Goal: Task Accomplishment & Management: Manage account settings

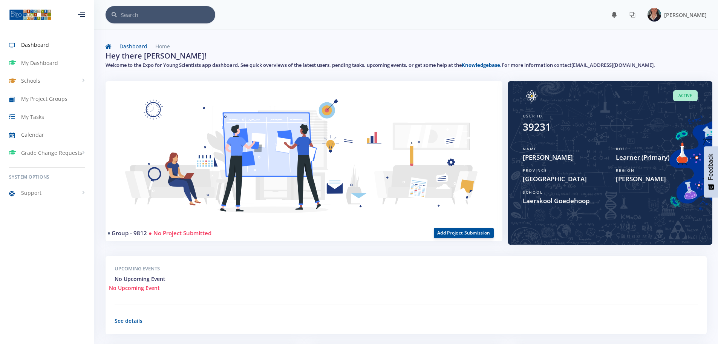
scroll to position [6, 6]
click at [43, 100] on span "My Project Groups" at bounding box center [44, 99] width 46 height 8
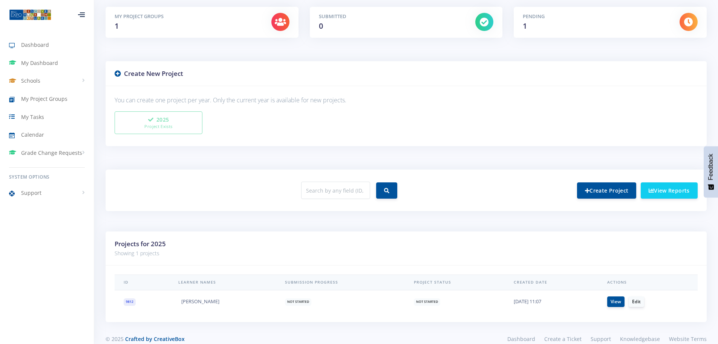
scroll to position [138, 0]
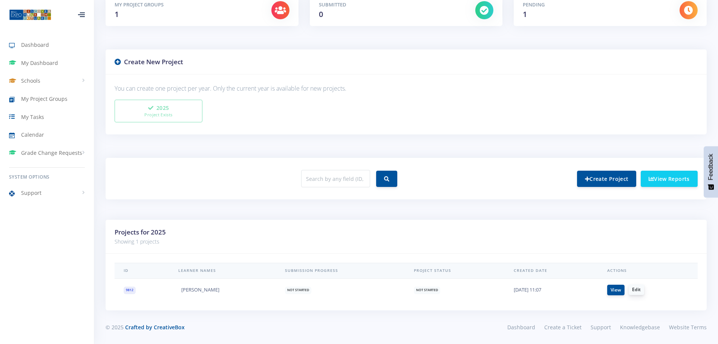
click at [640, 289] on link "Edit" at bounding box center [636, 289] width 15 height 11
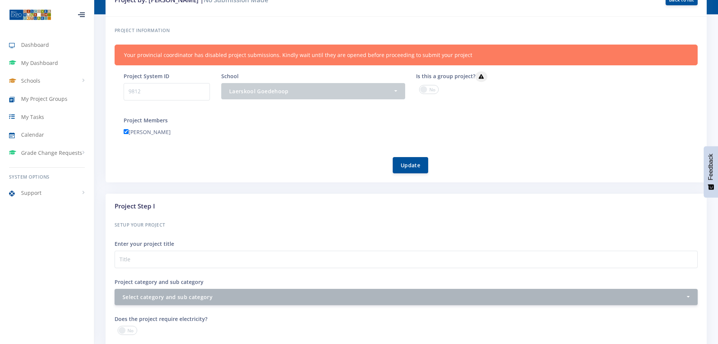
scroll to position [113, 0]
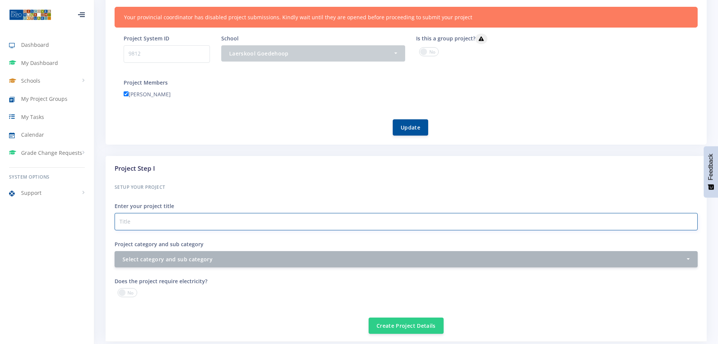
click at [156, 220] on input "Project category and sub category" at bounding box center [406, 221] width 583 height 17
type input "Hydrogen Energy"
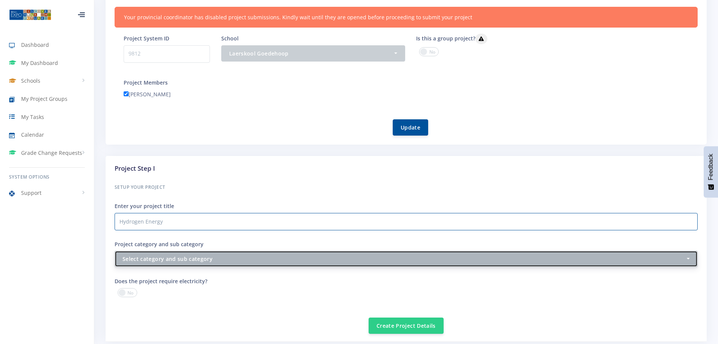
click at [248, 256] on div "Select category and sub category" at bounding box center [404, 259] width 563 height 8
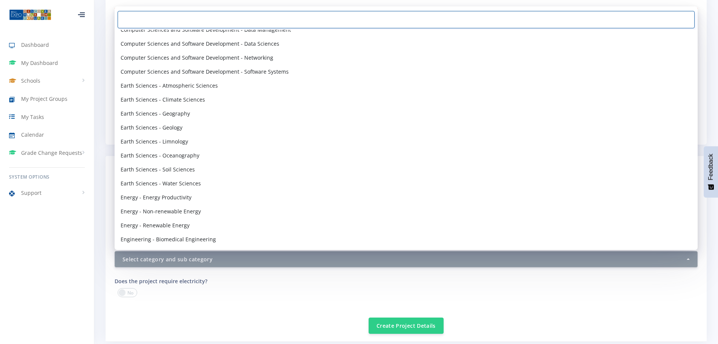
scroll to position [377, 0]
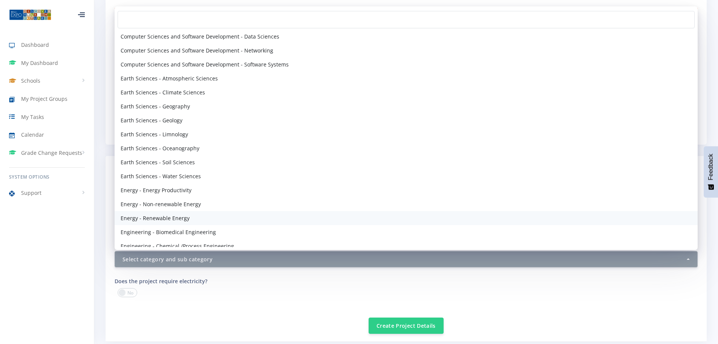
click at [159, 217] on span "Energy - Renewable Energy" at bounding box center [155, 218] width 69 height 8
select select "40"
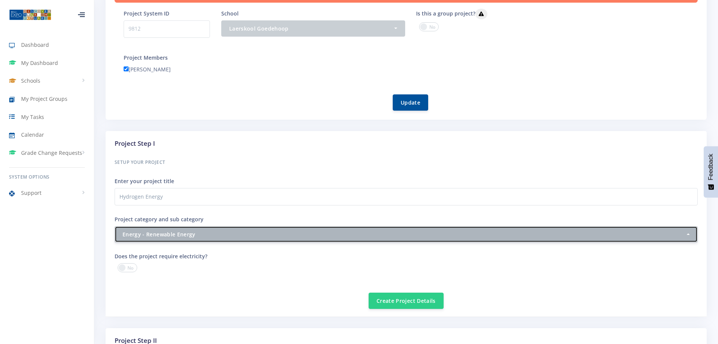
scroll to position [151, 0]
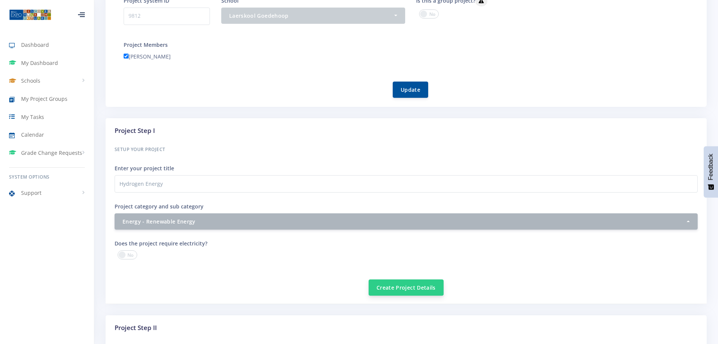
click at [393, 289] on button "Create Project Details" at bounding box center [406, 287] width 75 height 16
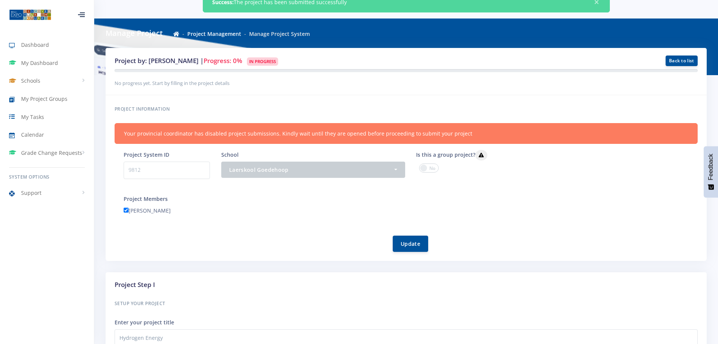
scroll to position [38, 0]
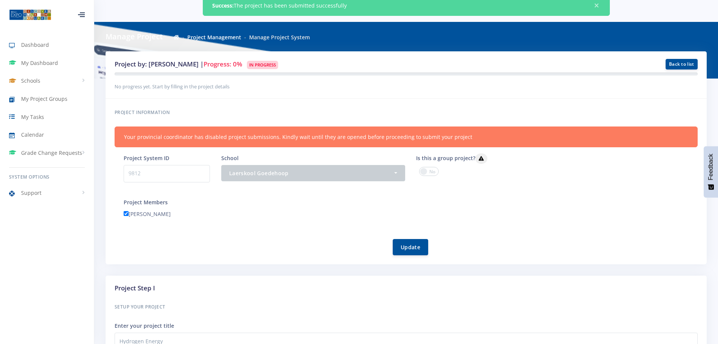
click at [431, 169] on span at bounding box center [429, 171] width 20 height 9
click at [0, 0] on input "checkbox" at bounding box center [0, 0] width 0 height 0
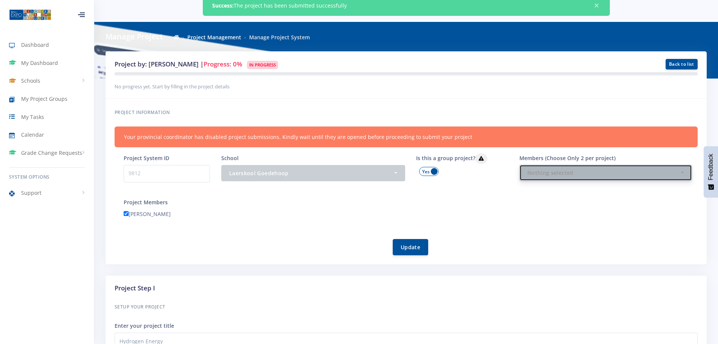
click at [534, 172] on div "Nothing selected" at bounding box center [604, 173] width 152 height 8
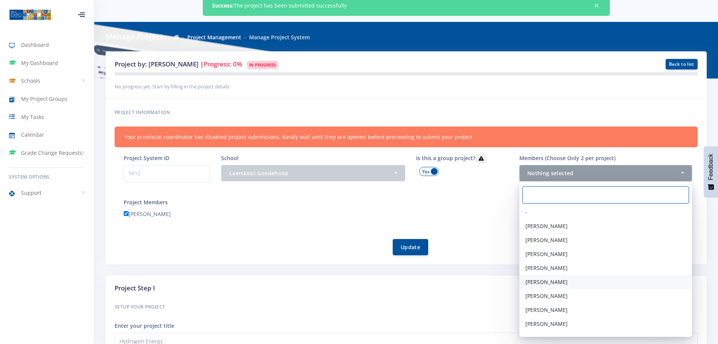
scroll to position [53, 0]
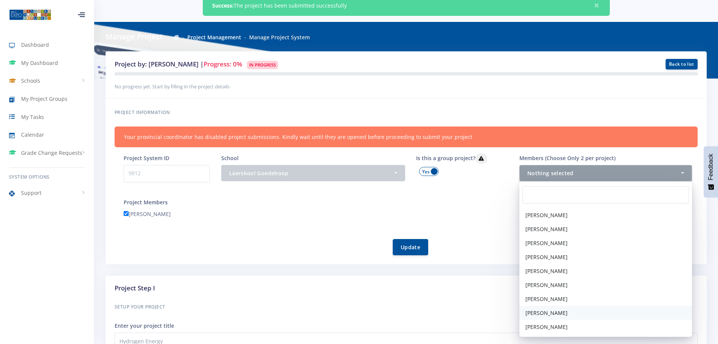
click at [543, 311] on span "Leané Luddick" at bounding box center [547, 312] width 42 height 8
select select "39230"
click at [433, 216] on div "Minette Bezuidenhout" at bounding box center [411, 215] width 586 height 12
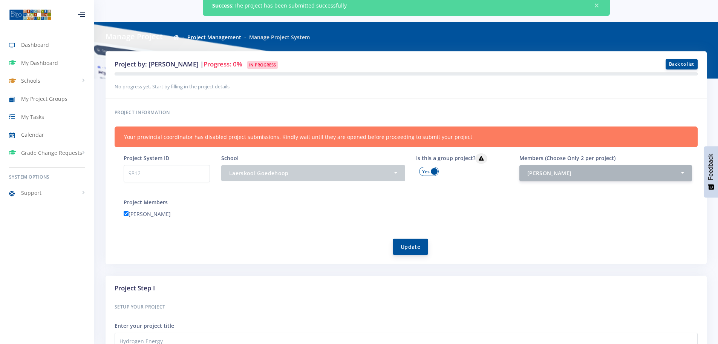
click at [412, 248] on button "Update" at bounding box center [410, 246] width 35 height 16
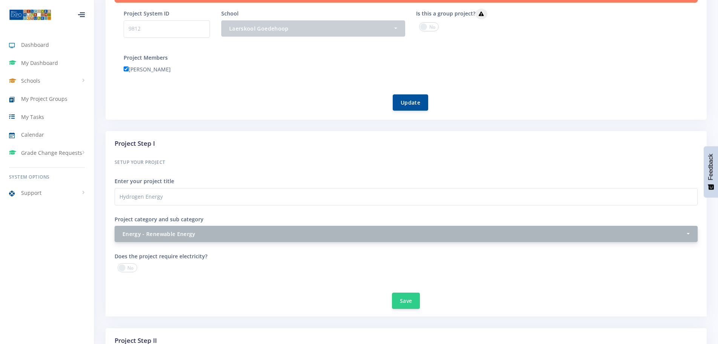
scroll to position [189, 0]
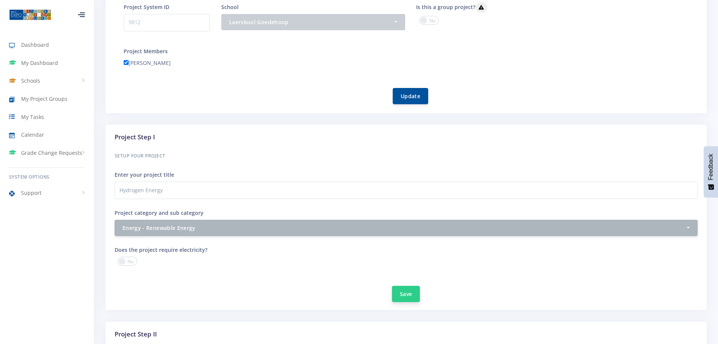
click at [411, 296] on button "Save" at bounding box center [406, 293] width 28 height 16
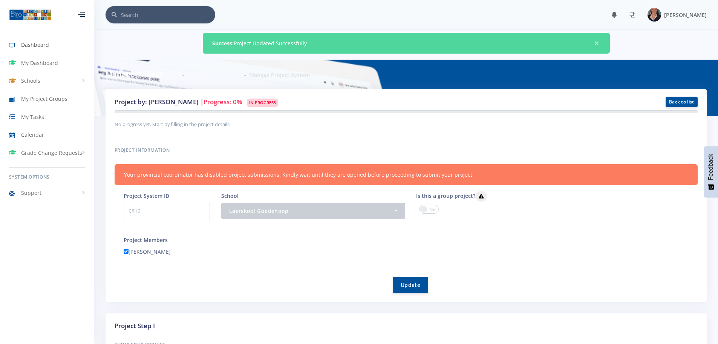
click at [25, 45] on span "Dashboard" at bounding box center [35, 45] width 28 height 8
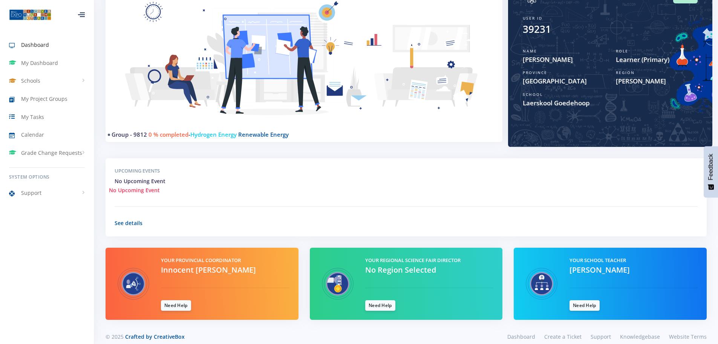
scroll to position [107, 0]
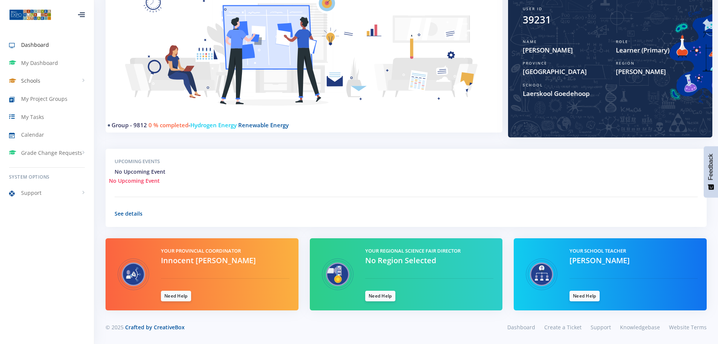
click at [30, 81] on span "Schools" at bounding box center [30, 81] width 19 height 8
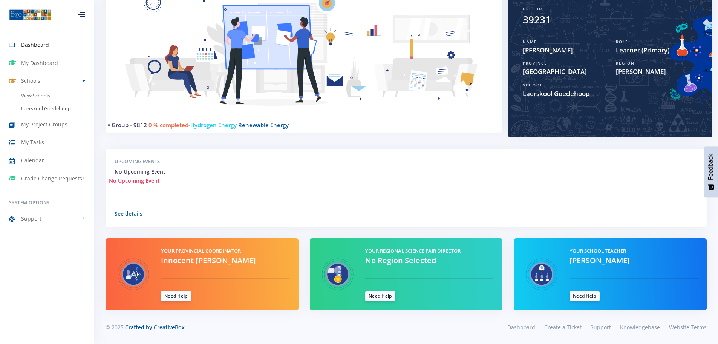
click at [48, 108] on link "Laerskool Goedehoop" at bounding box center [47, 108] width 94 height 13
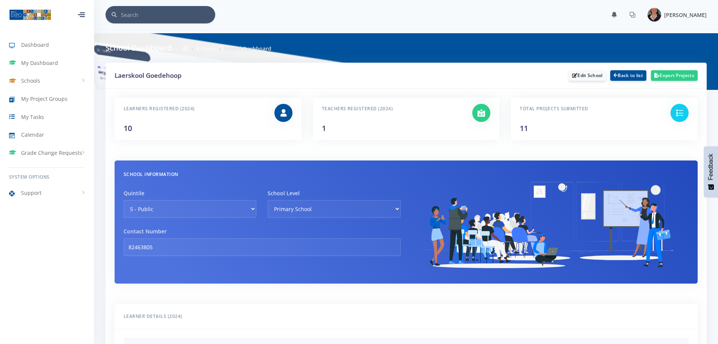
click at [677, 15] on span "Minette Bezuidenhout" at bounding box center [685, 14] width 43 height 7
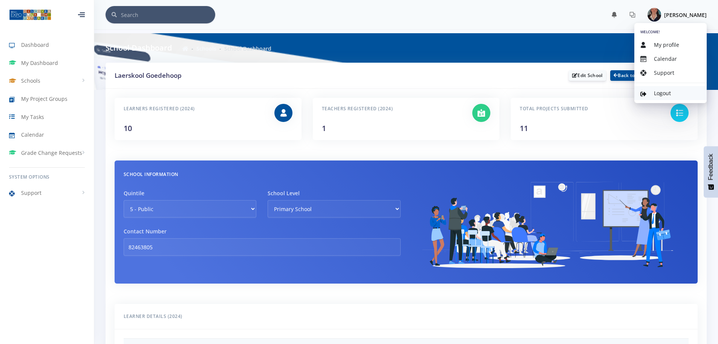
click at [663, 92] on span "Logout" at bounding box center [662, 92] width 17 height 7
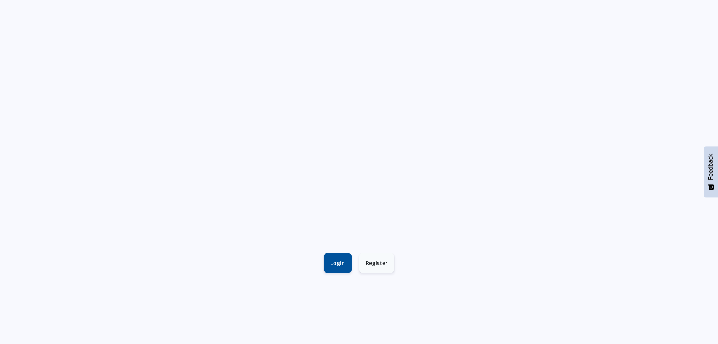
scroll to position [75, 0]
click at [336, 262] on link "Login" at bounding box center [338, 260] width 28 height 19
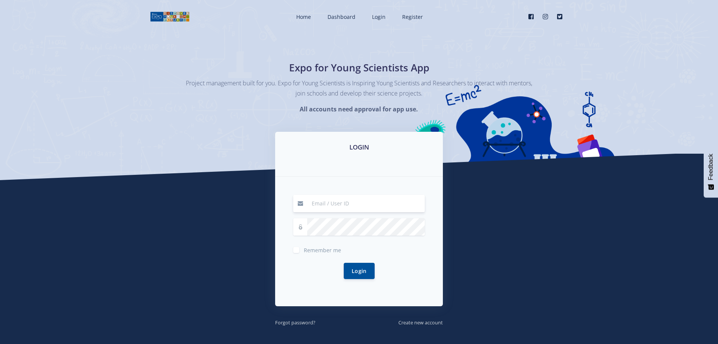
click at [343, 203] on input at bounding box center [366, 203] width 118 height 17
type input "angelabezuidenhout101@gmail.com"
drag, startPoint x: 358, startPoint y: 270, endPoint x: 393, endPoint y: 272, distance: 34.7
click at [358, 270] on button "Login" at bounding box center [359, 270] width 31 height 16
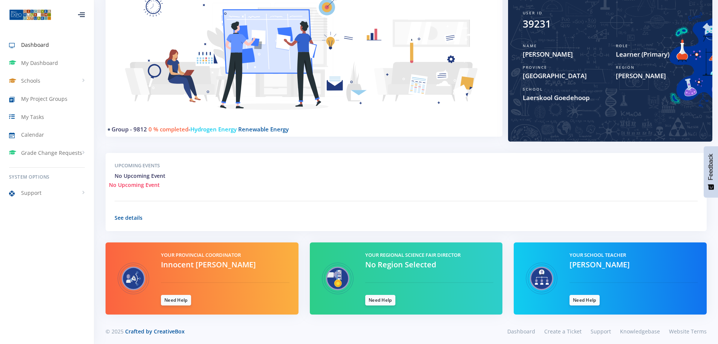
scroll to position [107, 0]
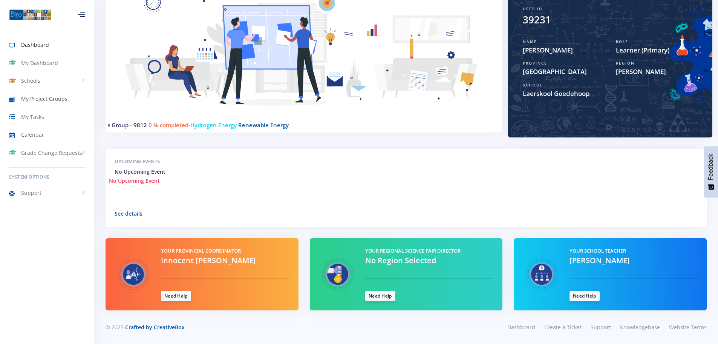
click at [31, 99] on span "My Project Groups" at bounding box center [44, 99] width 46 height 8
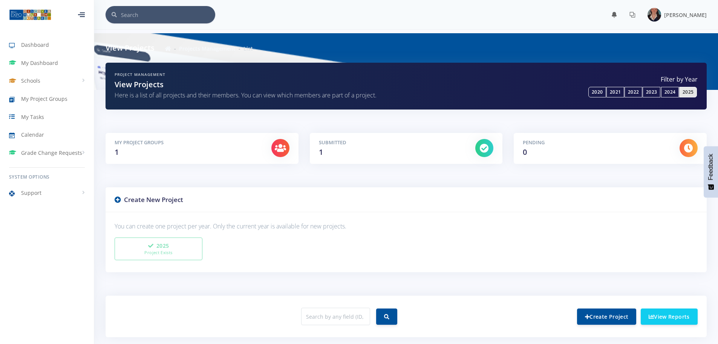
scroll to position [144, 0]
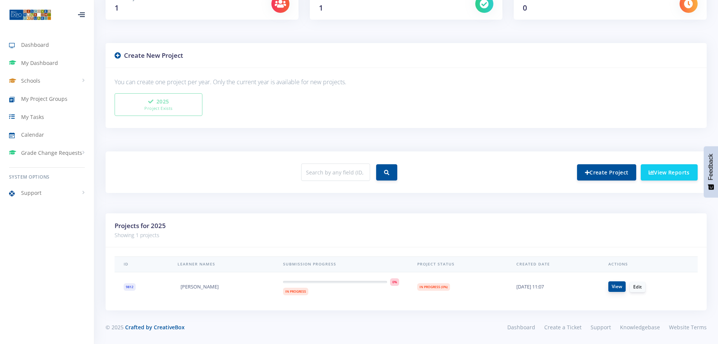
click at [622, 285] on link "View" at bounding box center [617, 286] width 17 height 11
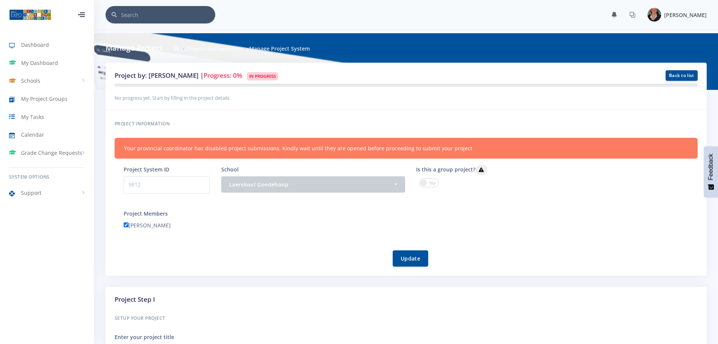
click at [684, 12] on span "[PERSON_NAME]" at bounding box center [685, 14] width 43 height 7
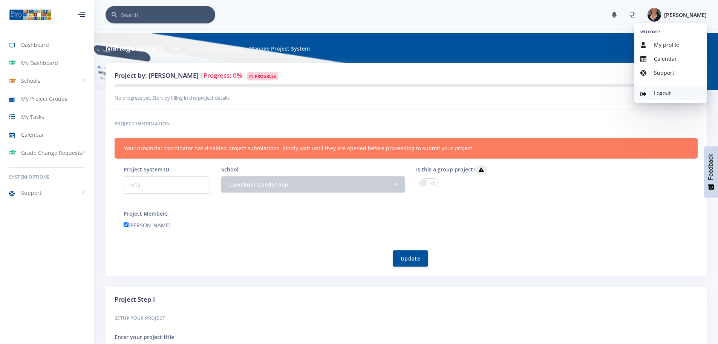
click at [663, 92] on span "Logout" at bounding box center [662, 92] width 17 height 7
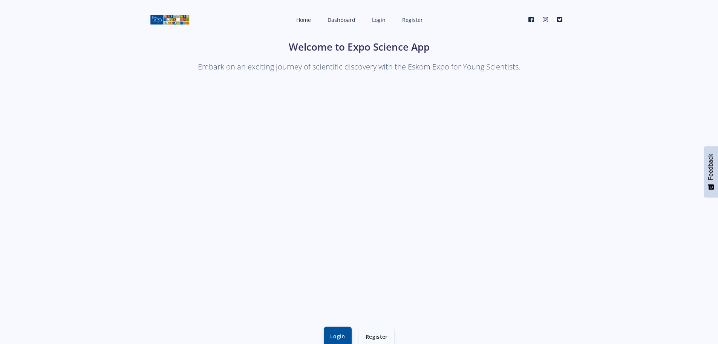
click at [336, 333] on link "Login" at bounding box center [338, 335] width 28 height 19
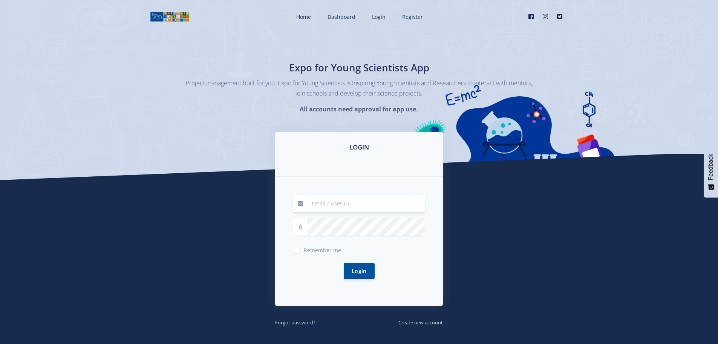
click at [352, 211] on input at bounding box center [366, 203] width 118 height 17
click at [356, 202] on input at bounding box center [366, 203] width 118 height 17
click at [351, 206] on input at bounding box center [366, 203] width 118 height 17
type input "[EMAIL_ADDRESS][DOMAIN_NAME]"
click at [368, 266] on button "Login" at bounding box center [359, 270] width 31 height 16
